Goal: Transaction & Acquisition: Purchase product/service

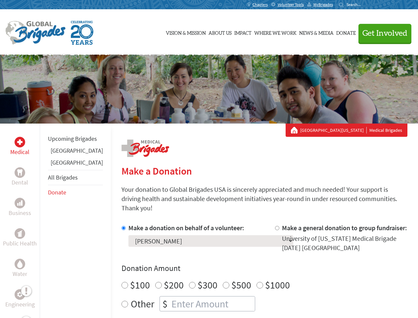
click at [365, 5] on div "Search for:" at bounding box center [352, 4] width 26 height 5
click at [382, 33] on span "Get Involved" at bounding box center [384, 33] width 45 height 8
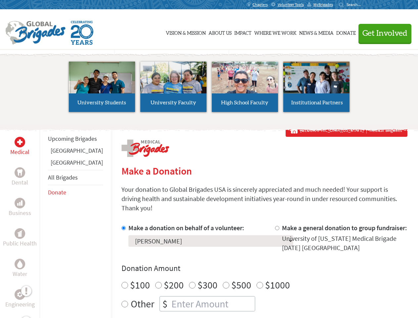
click at [209, 89] on li "High School Faculty" at bounding box center [244, 86] width 71 height 61
click at [44, 220] on div "Upcoming Brigades [GEOGRAPHIC_DATA] [GEOGRAPHIC_DATA] All Brigades Donate" at bounding box center [75, 282] width 71 height 318
click at [253, 266] on div "Donation Amount $100 $200 $300 $500 $1000 Other $" at bounding box center [264, 287] width 286 height 48
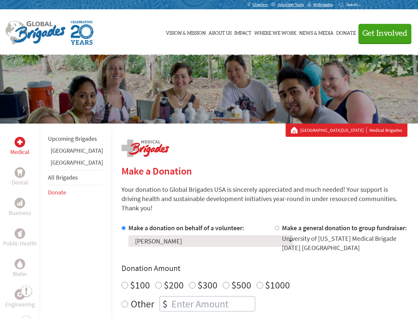
click at [121, 226] on input "Make a donation on behalf of a volunteer:" at bounding box center [123, 228] width 4 height 4
click at [275, 226] on input "Make a general donation to group fundraiser:" at bounding box center [277, 228] width 4 height 4
radio input "true"
